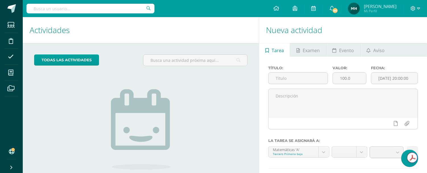
click at [403, 160] on link at bounding box center [409, 158] width 16 height 16
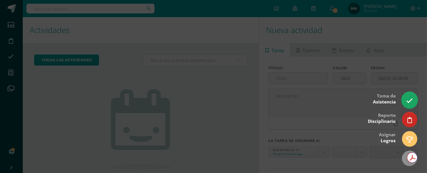
click at [405, 103] on link at bounding box center [409, 100] width 16 height 16
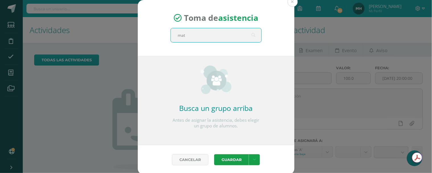
type input "mate"
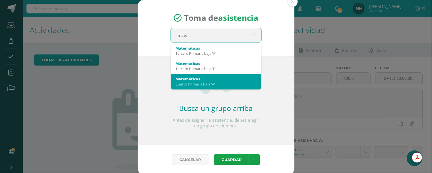
click at [199, 79] on div "Matemáticas" at bounding box center [216, 78] width 81 height 5
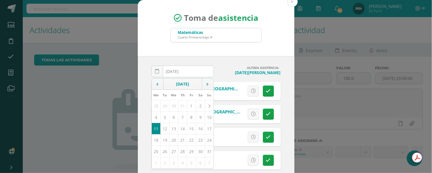
click at [218, 66] on h4 "ULTIMA ASISTENCIA:" at bounding box center [249, 67] width 62 height 4
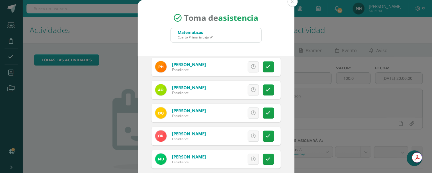
scroll to position [379, 0]
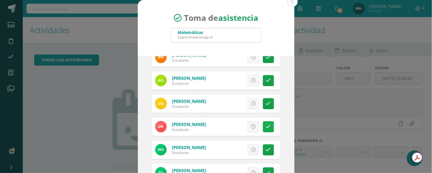
click at [266, 126] on icon at bounding box center [268, 126] width 5 height 5
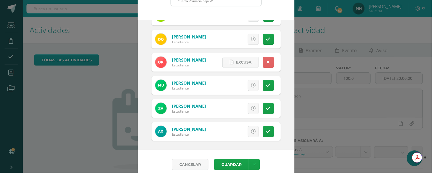
scroll to position [42, 0]
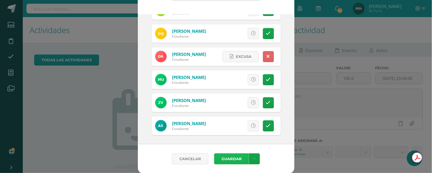
click at [220, 157] on button "Guardar" at bounding box center [231, 158] width 35 height 11
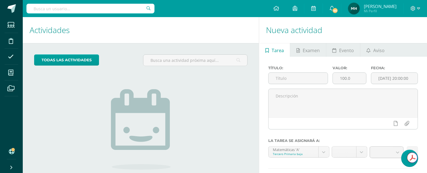
click at [406, 158] on link at bounding box center [409, 158] width 16 height 16
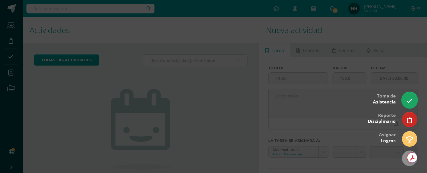
click at [405, 96] on link at bounding box center [409, 100] width 16 height 16
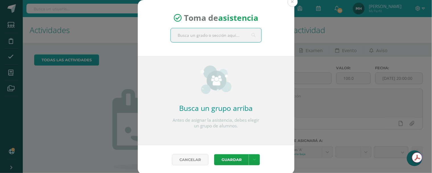
click at [195, 36] on input "text" at bounding box center [216, 35] width 90 height 14
type input "mate"
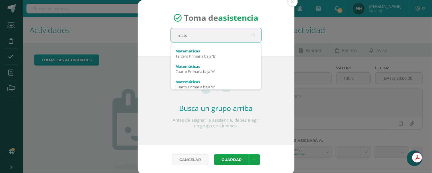
scroll to position [15, 0]
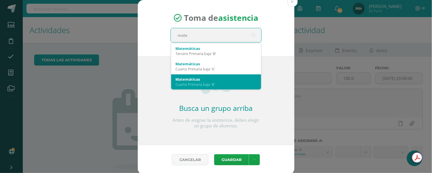
click at [220, 77] on div "Matemáticas" at bounding box center [216, 79] width 81 height 5
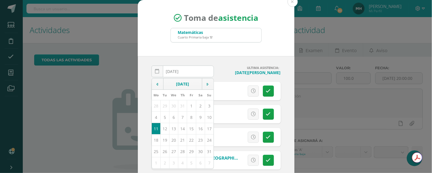
click at [231, 48] on div "Toma de asistencia Matemáticas Cuarto Primaria baja 'B' mate" at bounding box center [216, 28] width 156 height 56
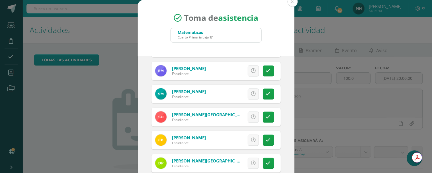
scroll to position [284, 0]
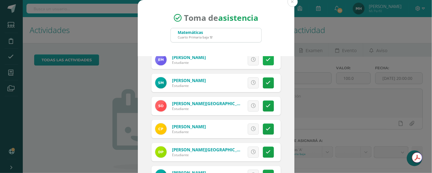
click at [266, 61] on icon at bounding box center [268, 59] width 5 height 5
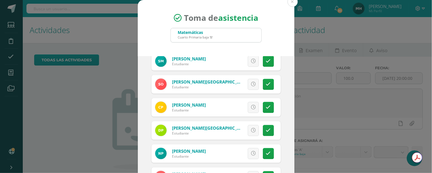
scroll to position [316, 0]
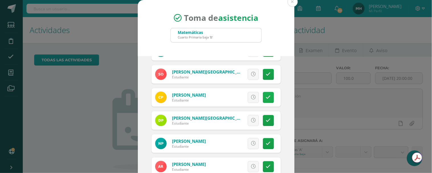
click at [266, 96] on icon at bounding box center [268, 97] width 5 height 5
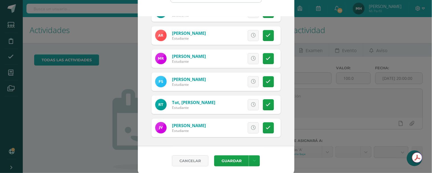
scroll to position [42, 0]
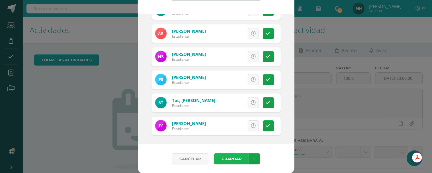
click at [222, 154] on button "Guardar" at bounding box center [231, 158] width 35 height 11
